Goal: Information Seeking & Learning: Learn about a topic

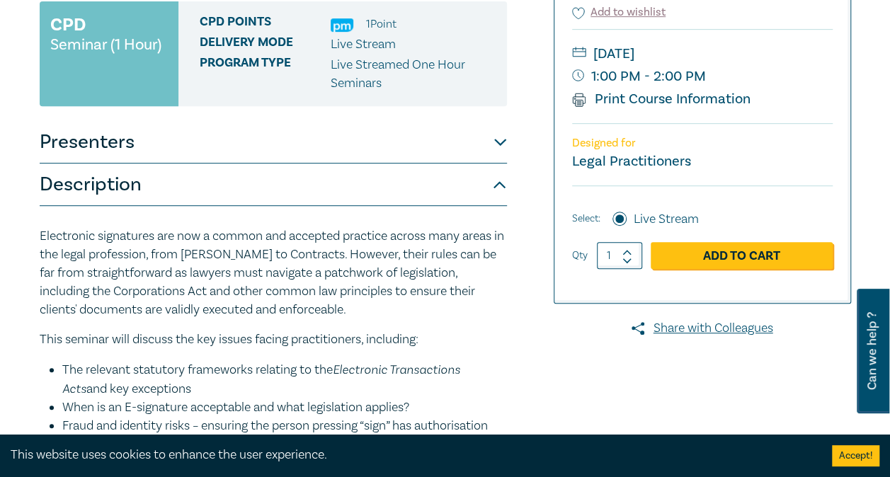
scroll to position [317, 0]
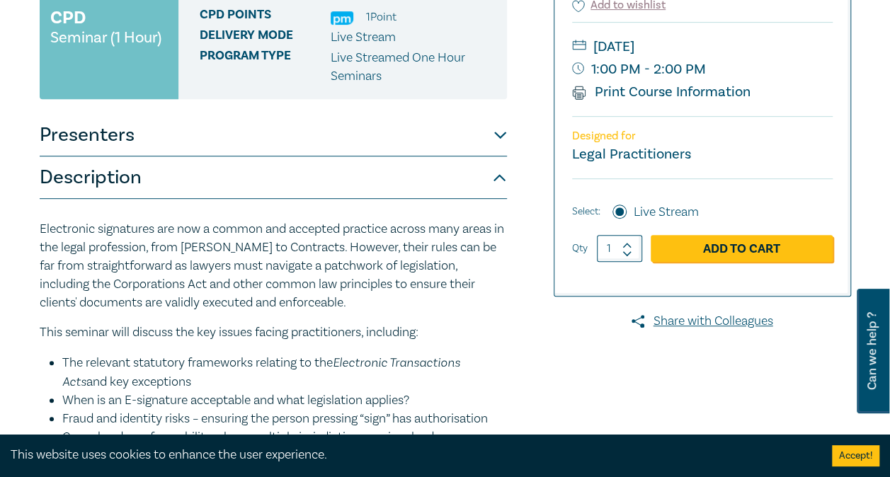
click at [491, 114] on button "Presenters" at bounding box center [273, 135] width 467 height 42
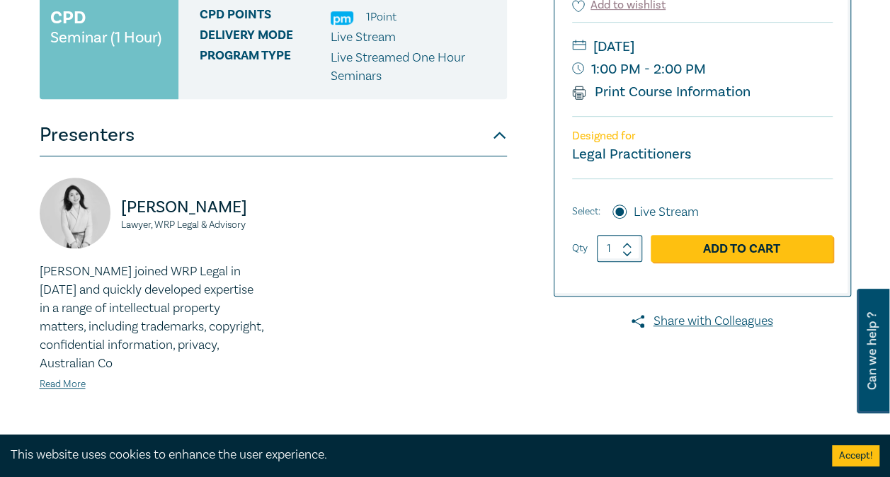
click at [389, 114] on button "Presenters" at bounding box center [273, 135] width 467 height 42
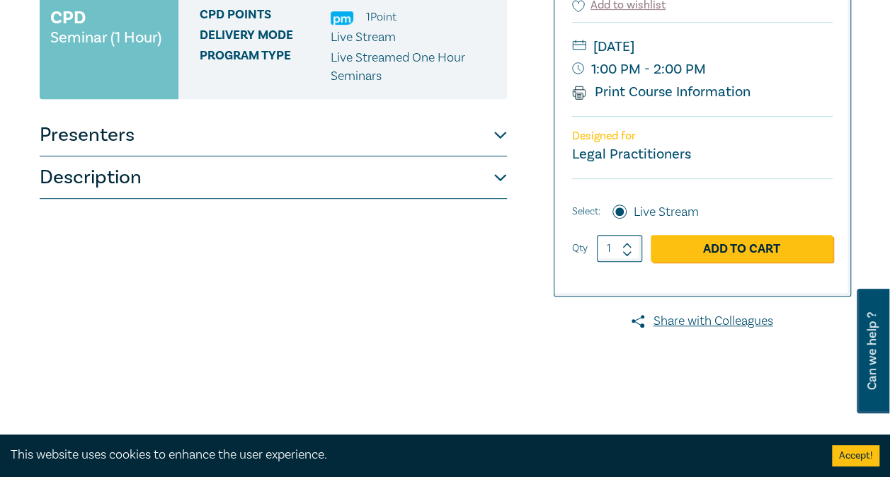
click at [389, 114] on button "Presenters" at bounding box center [273, 135] width 467 height 42
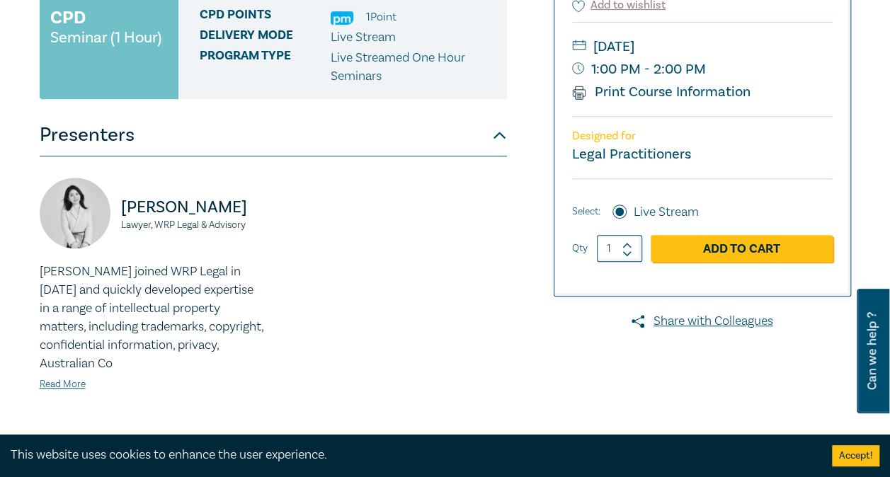
click at [389, 114] on button "Presenters" at bounding box center [273, 135] width 467 height 42
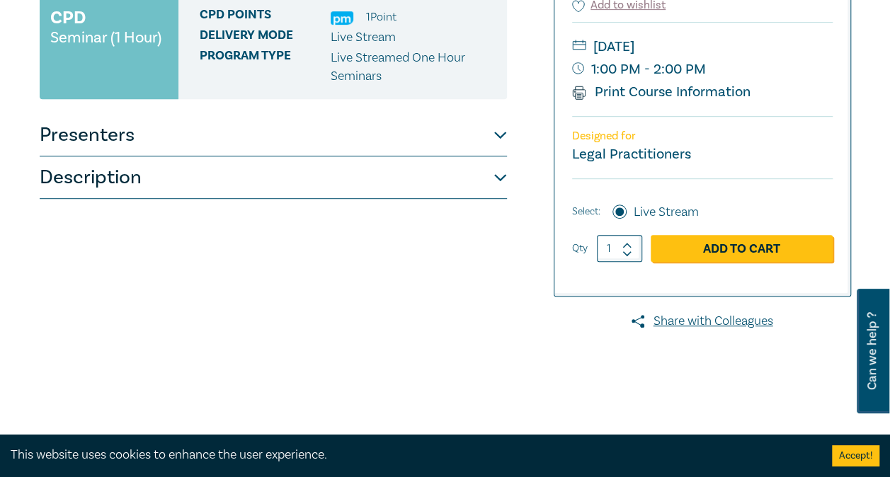
click at [334, 156] on button "Description" at bounding box center [273, 177] width 467 height 42
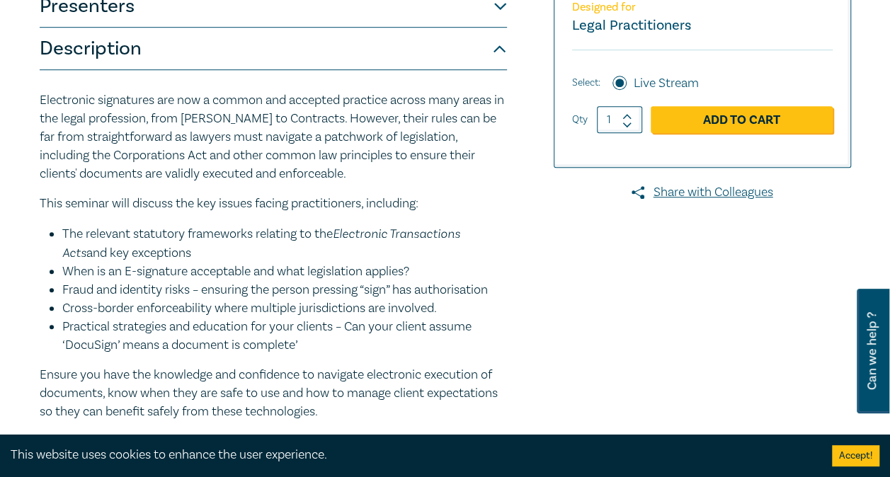
scroll to position [445, 0]
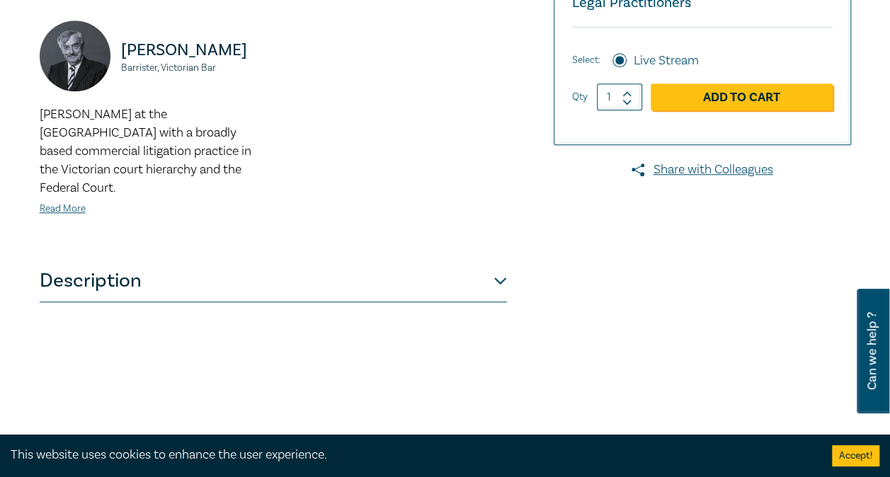
scroll to position [512, 0]
click at [458, 263] on button "Description" at bounding box center [273, 280] width 467 height 42
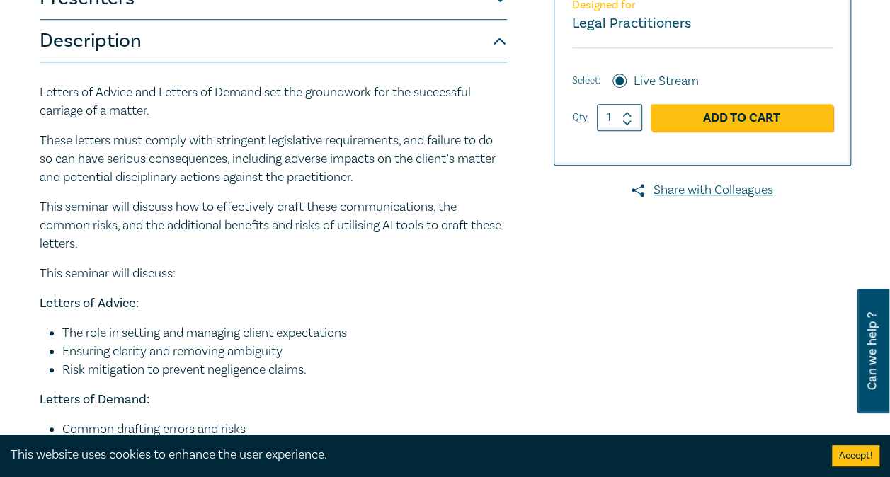
scroll to position [490, 0]
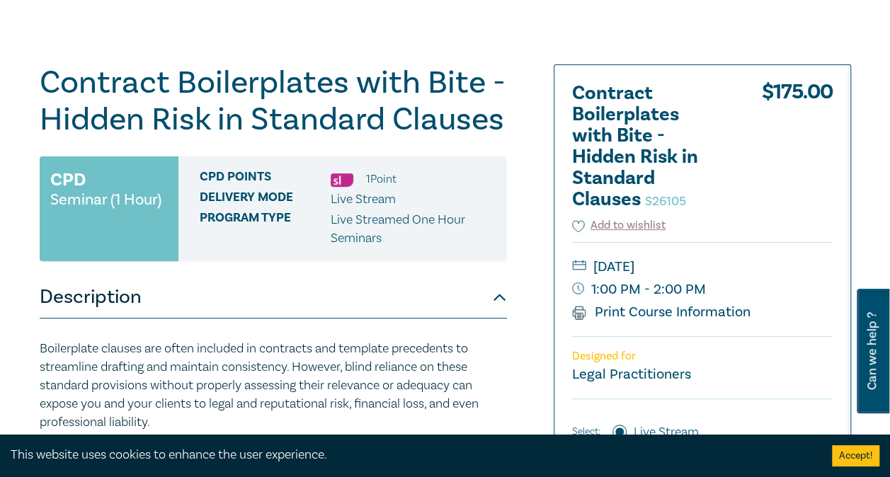
scroll to position [118, 0]
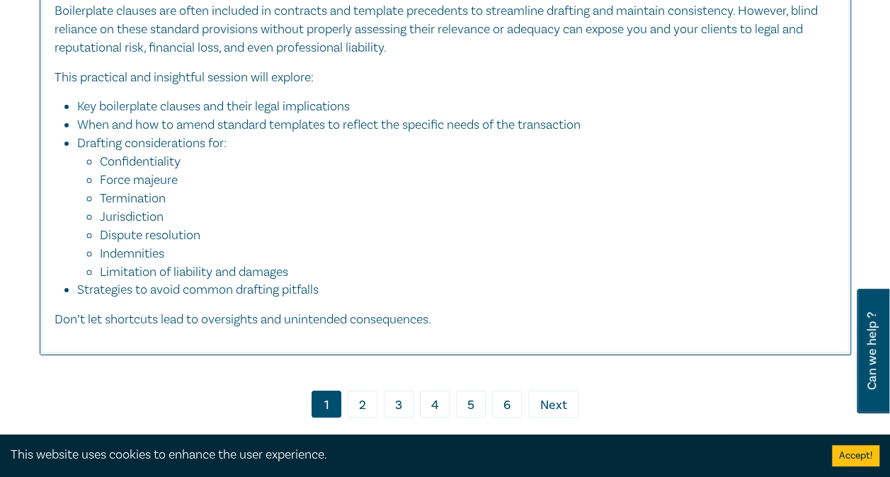
scroll to position [5278, 0]
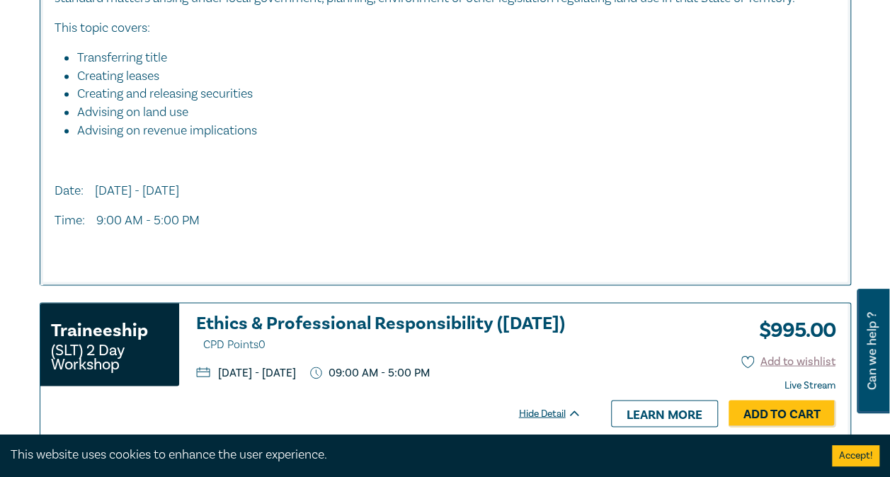
scroll to position [1583, 0]
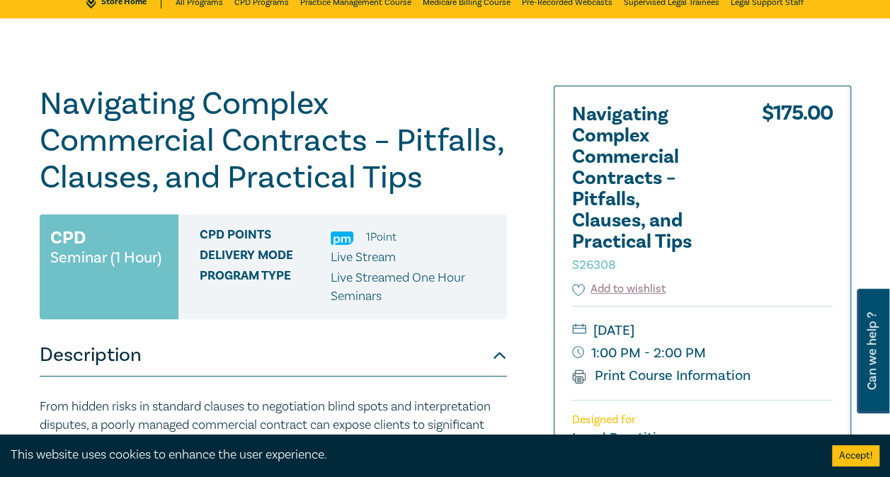
scroll to position [82, 0]
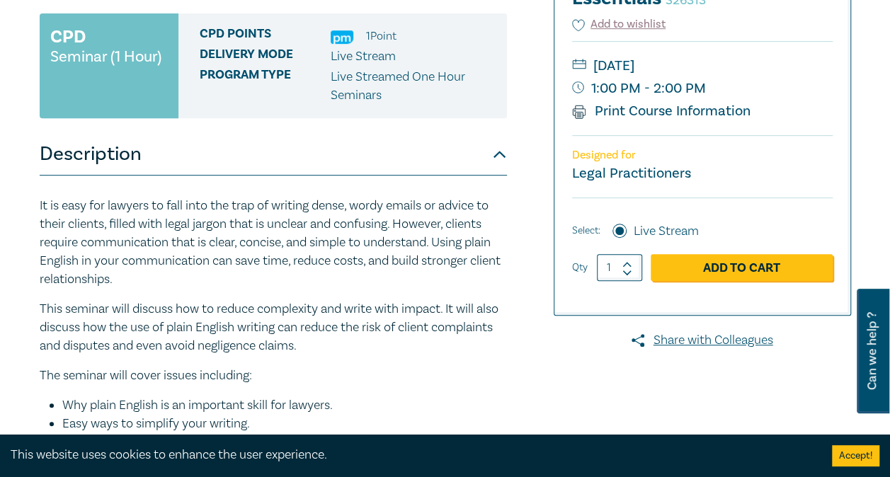
scroll to position [297, 0]
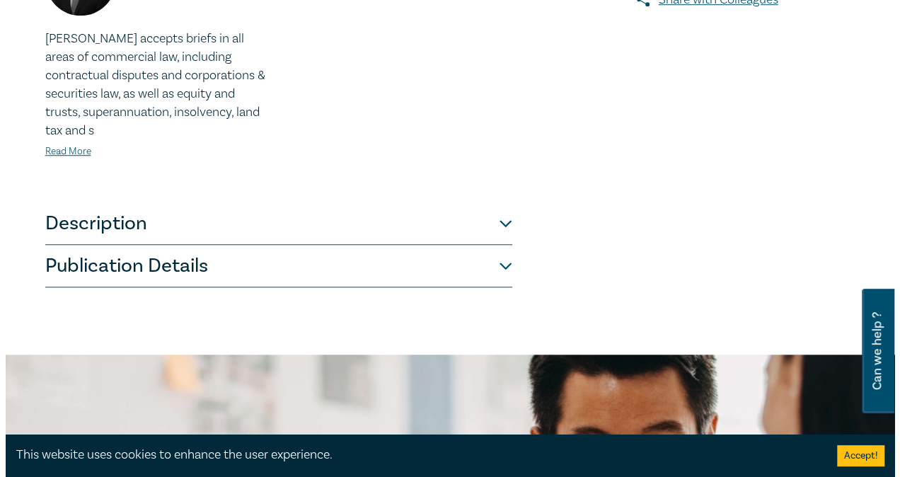
scroll to position [520, 0]
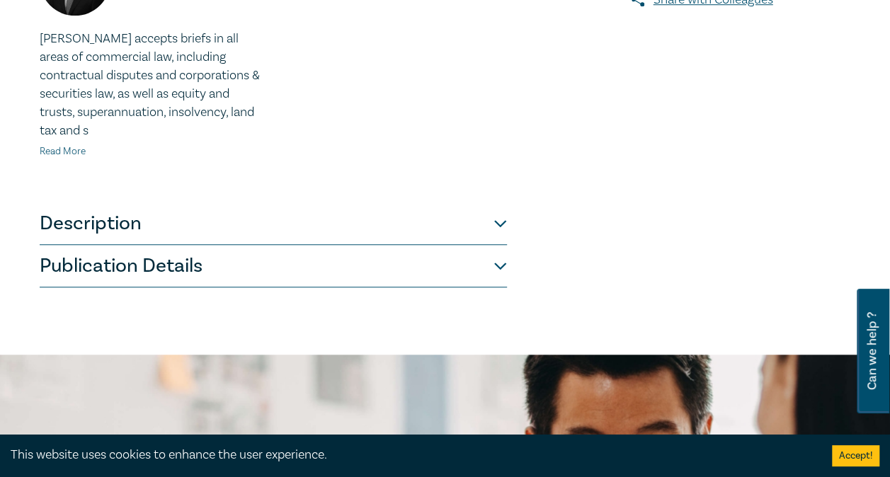
click at [48, 154] on link "Read More" at bounding box center [63, 151] width 46 height 13
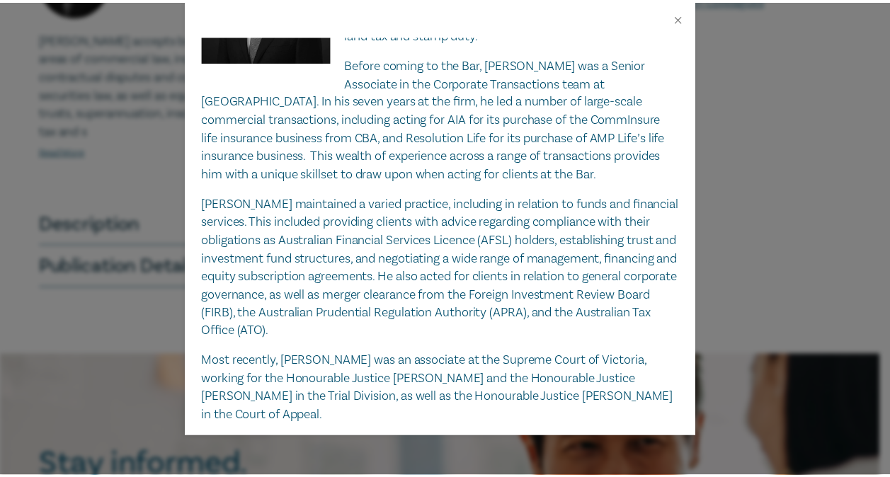
scroll to position [0, 0]
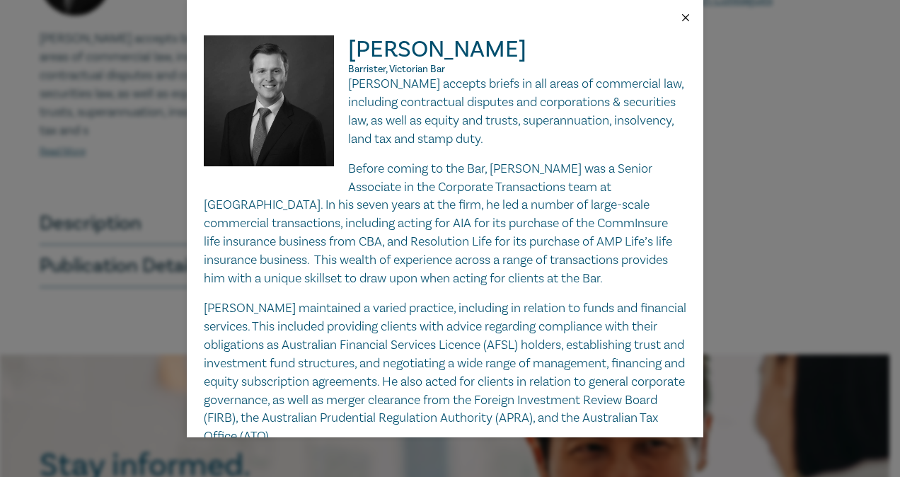
click at [687, 21] on button "Close" at bounding box center [686, 17] width 13 height 13
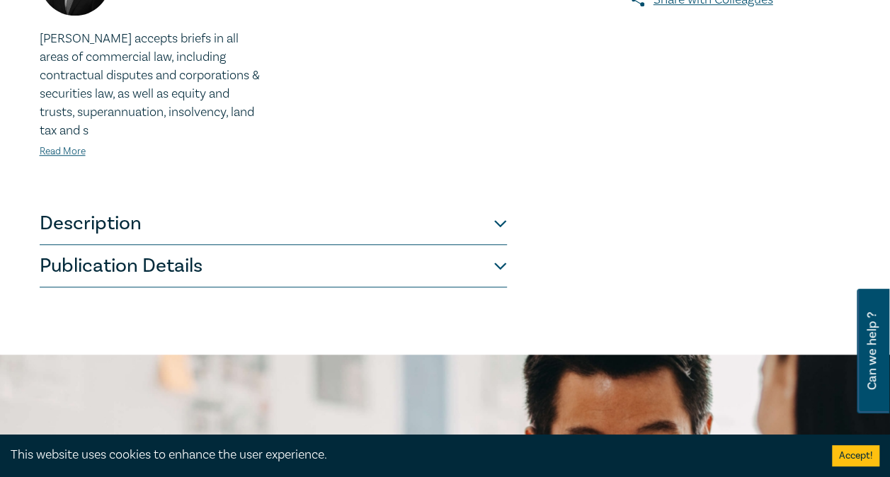
click at [272, 270] on button "Publication Details" at bounding box center [273, 266] width 467 height 42
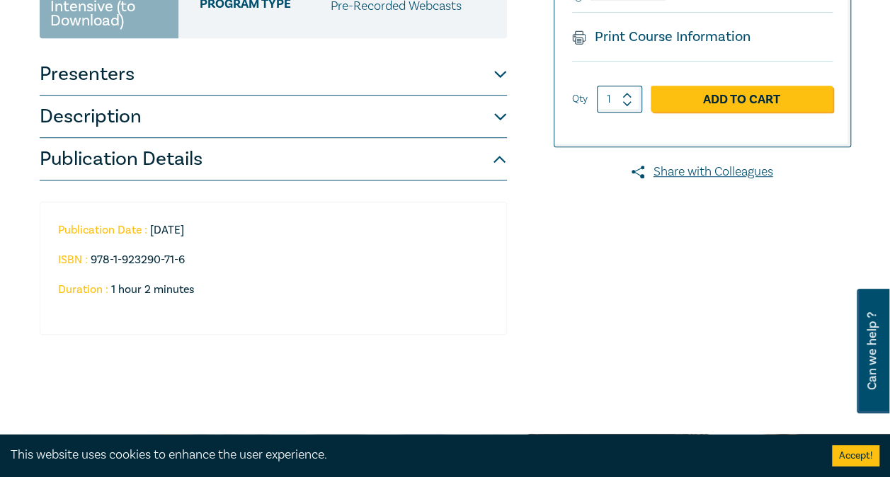
scroll to position [346, 0]
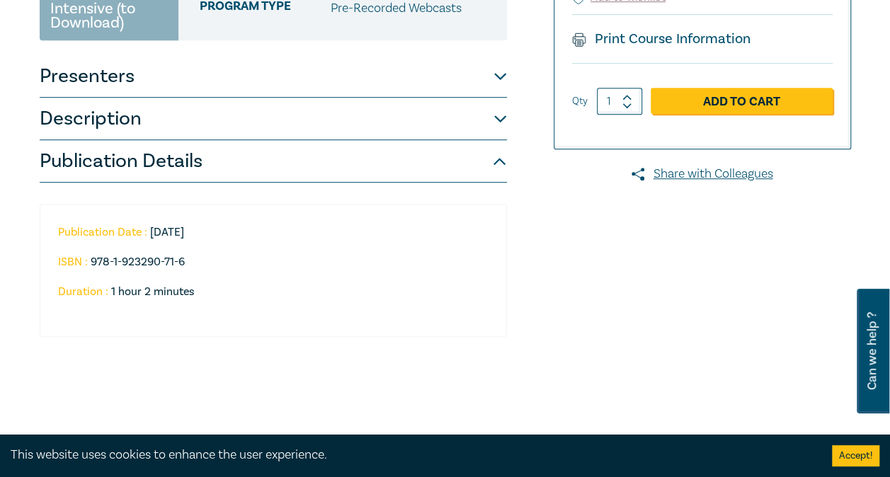
click at [256, 114] on button "Description" at bounding box center [273, 119] width 467 height 42
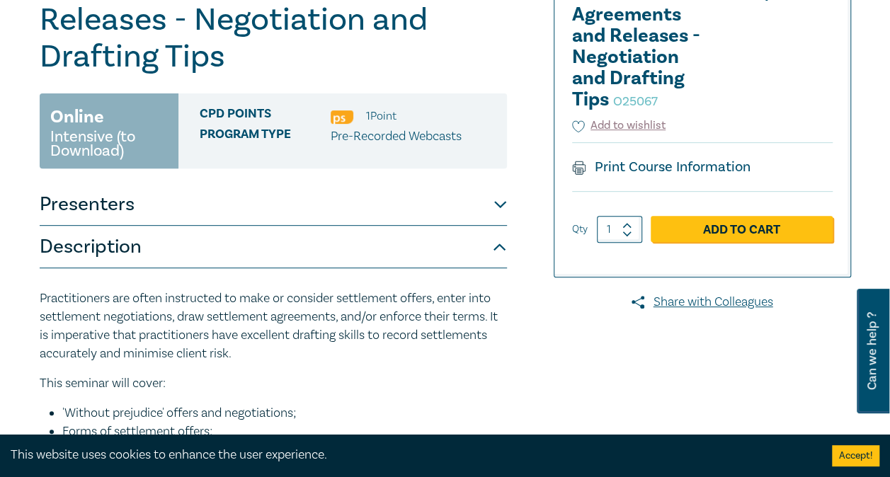
scroll to position [217, 0]
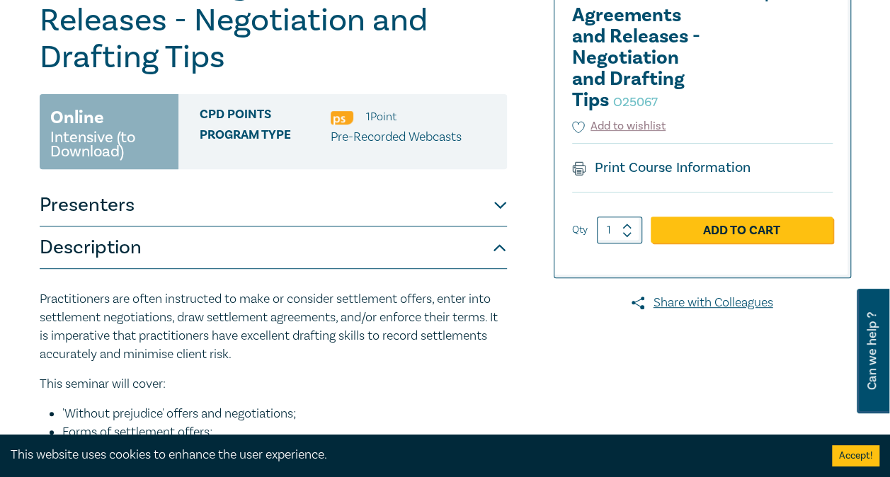
click at [222, 221] on button "Presenters" at bounding box center [273, 205] width 467 height 42
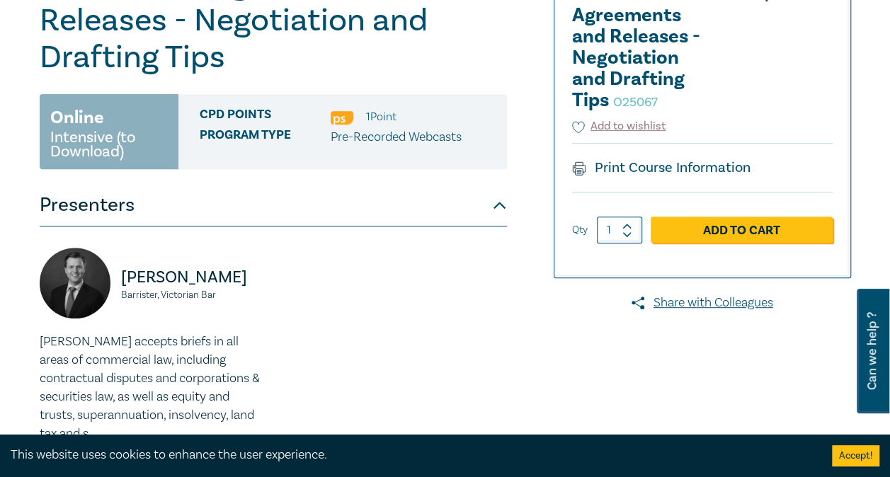
scroll to position [297, 0]
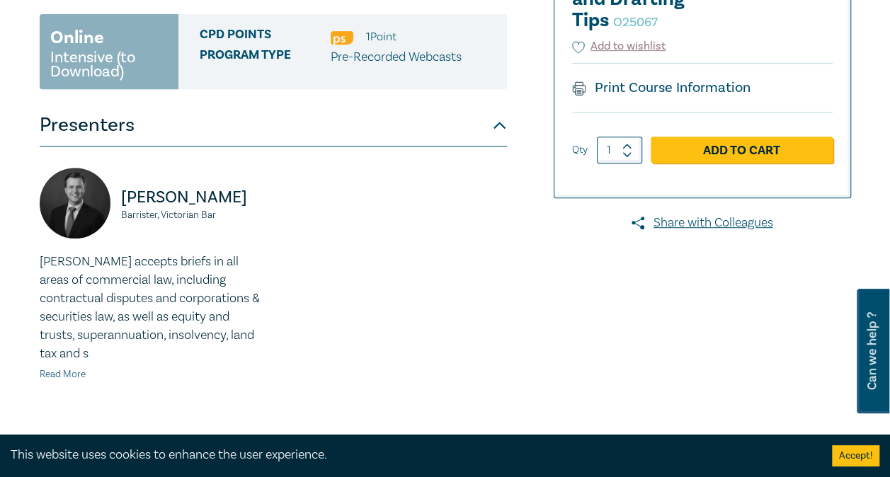
click at [74, 376] on link "Read More" at bounding box center [63, 374] width 46 height 13
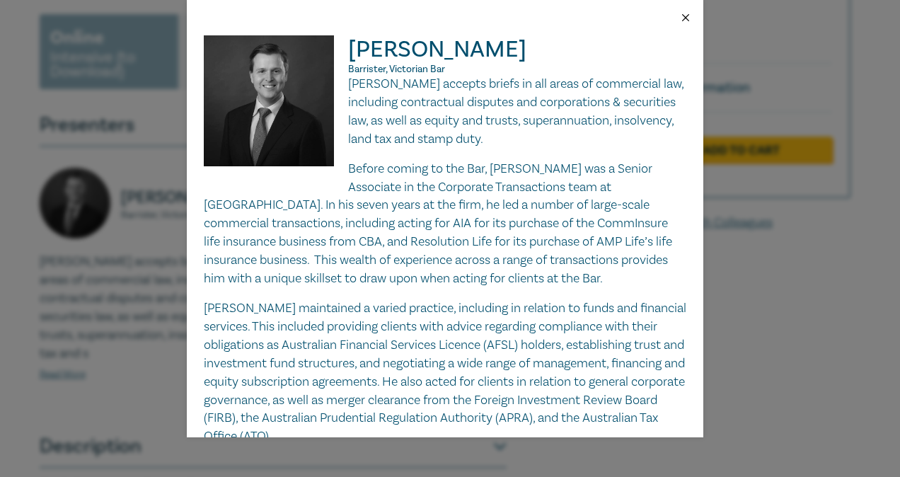
click at [685, 16] on button "Close" at bounding box center [686, 17] width 13 height 13
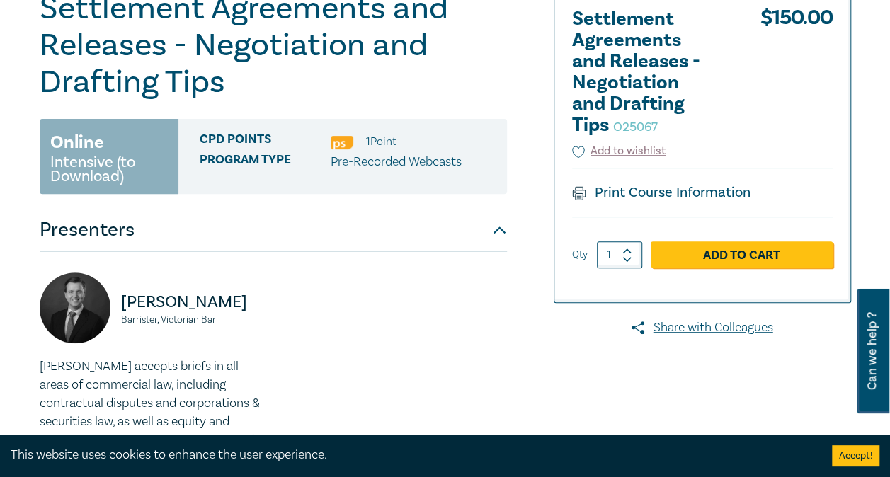
scroll to position [184, 0]
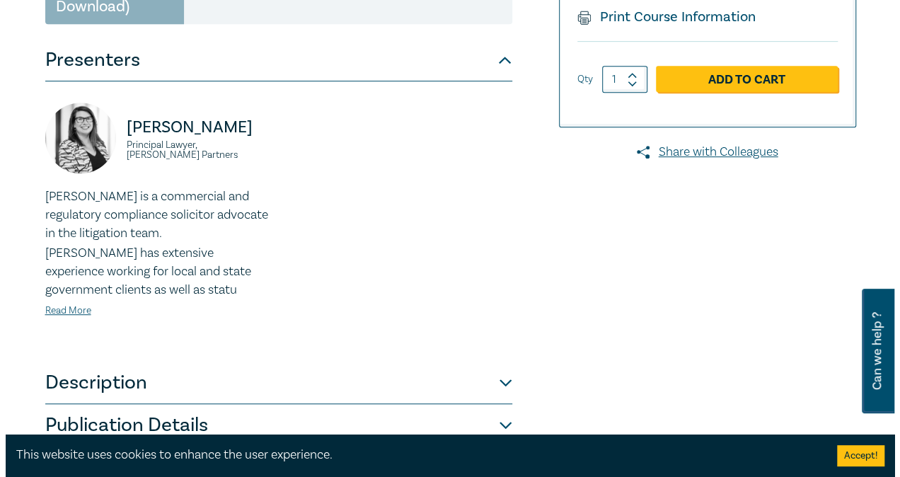
scroll to position [408, 0]
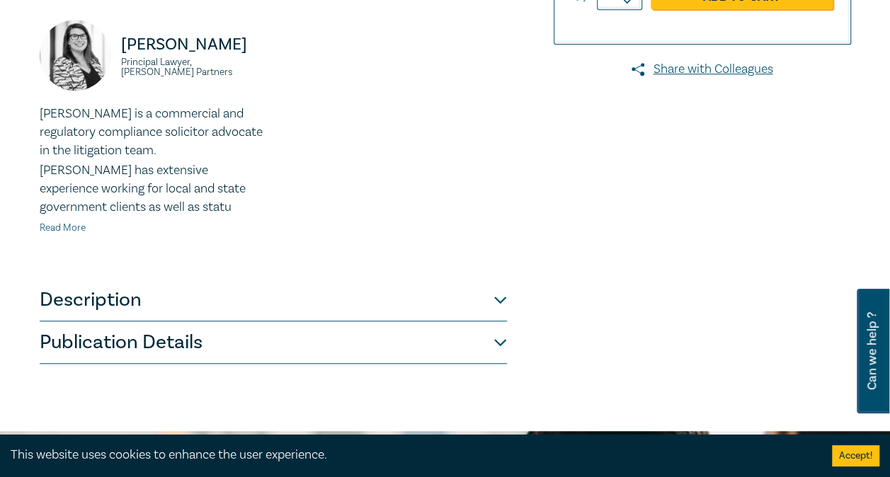
click at [70, 224] on link "Read More" at bounding box center [63, 228] width 46 height 13
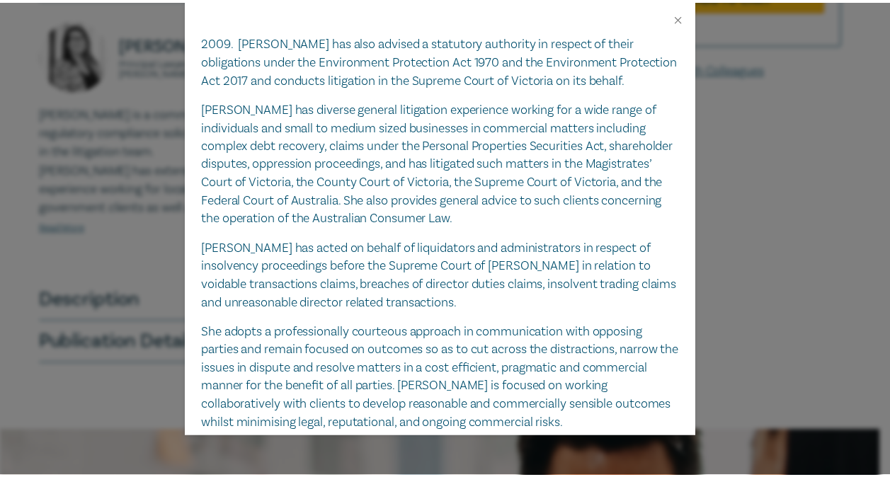
scroll to position [463, 0]
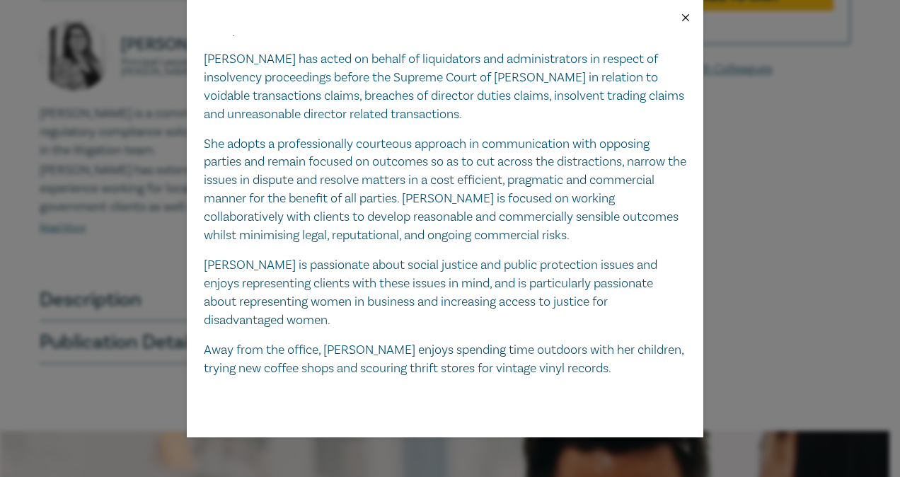
click at [687, 18] on button "Close" at bounding box center [686, 17] width 13 height 13
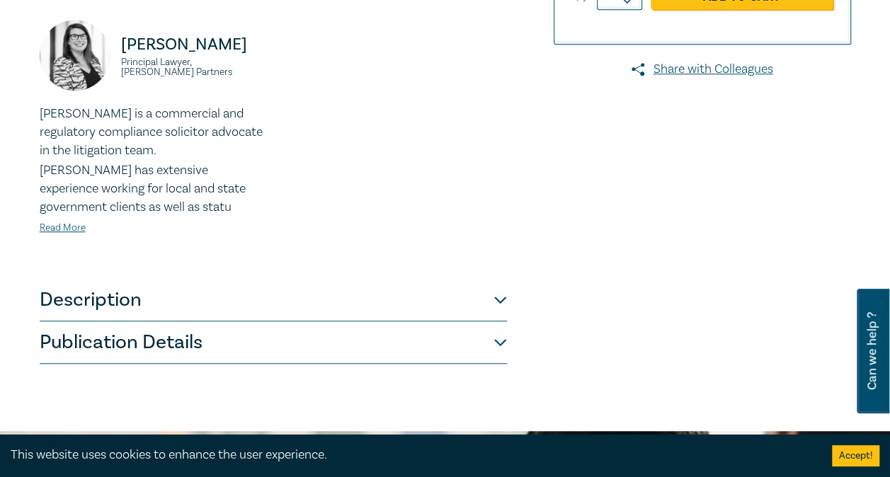
click at [355, 303] on button "Description" at bounding box center [273, 300] width 467 height 42
